Goal: Navigation & Orientation: Find specific page/section

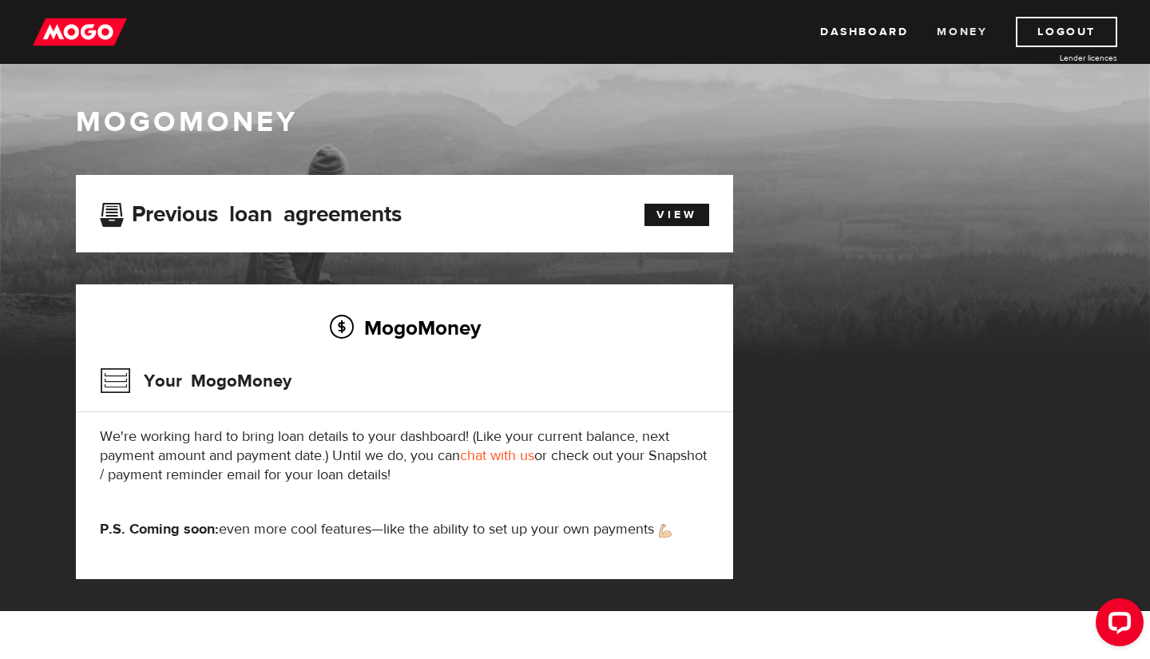
click at [964, 28] on link "Money" at bounding box center [962, 32] width 50 height 30
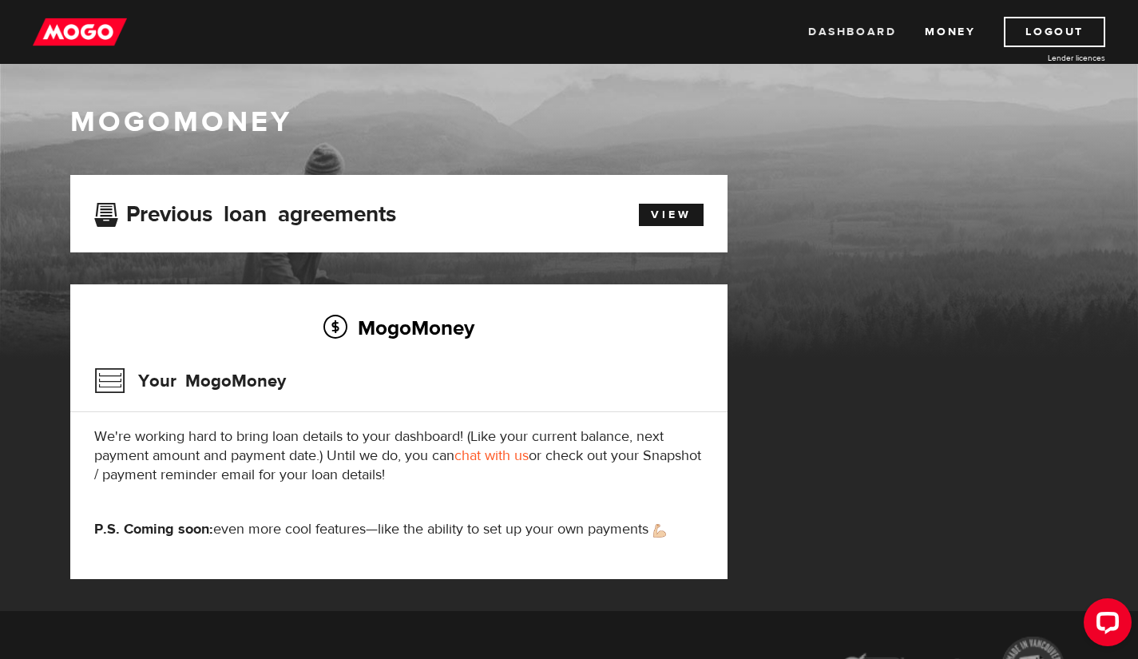
click at [853, 34] on link "Dashboard" at bounding box center [852, 32] width 88 height 30
